Goal: Task Accomplishment & Management: Manage account settings

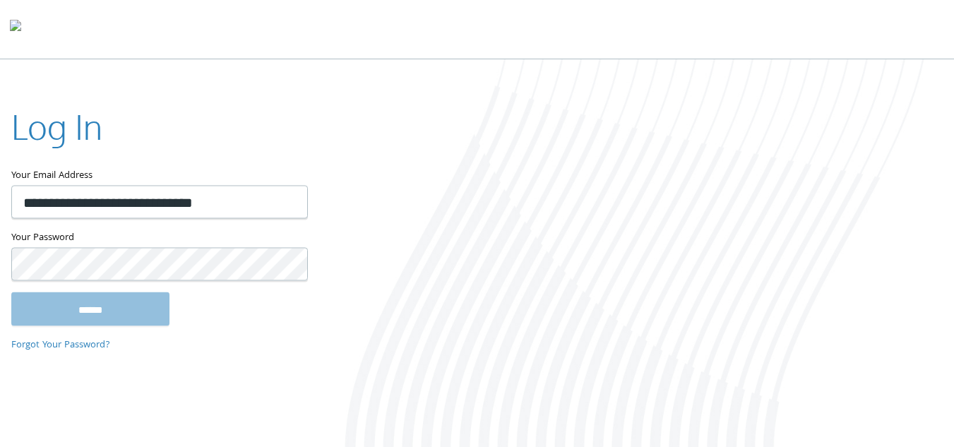
type input "**********"
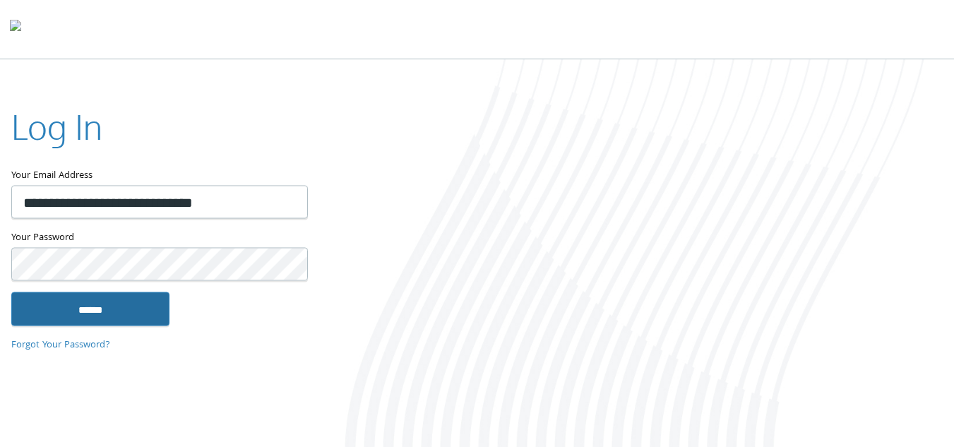
click at [153, 312] on input "******" at bounding box center [90, 309] width 158 height 34
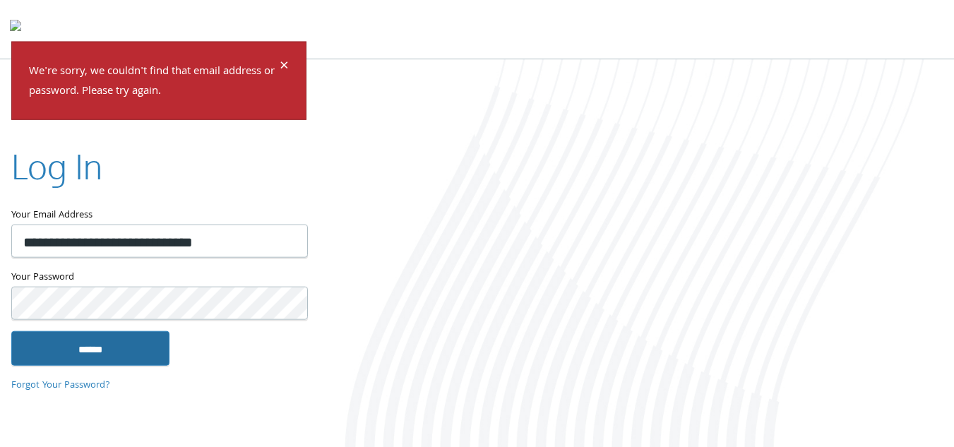
click at [104, 340] on input "******" at bounding box center [90, 348] width 158 height 34
click at [283, 64] on span "×" at bounding box center [284, 67] width 9 height 28
